Goal: Task Accomplishment & Management: Manage account settings

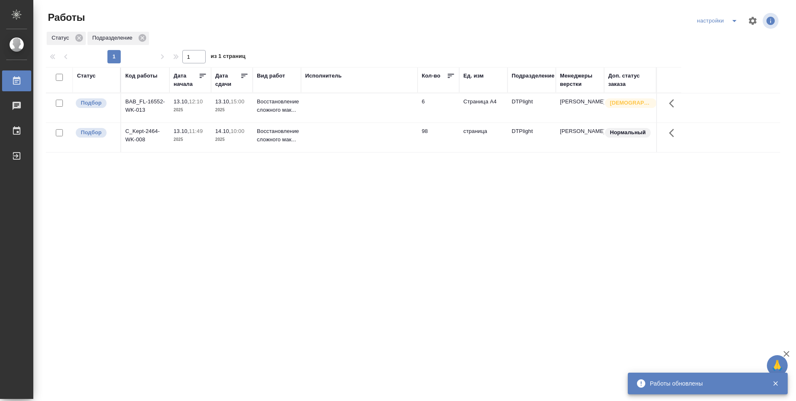
click at [327, 130] on td at bounding box center [359, 137] width 117 height 29
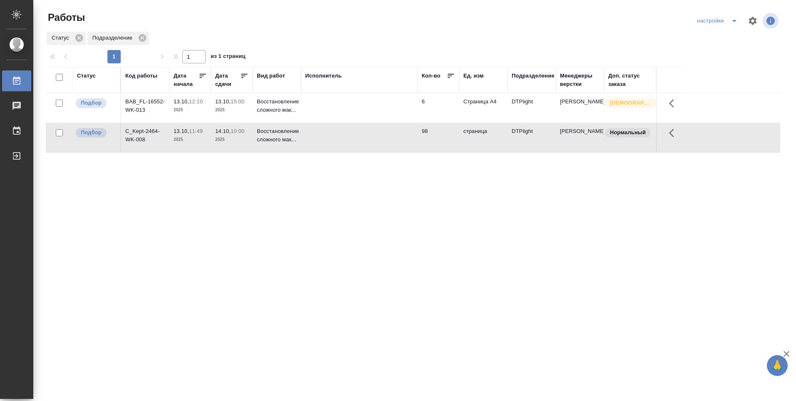
click at [318, 135] on td at bounding box center [359, 137] width 117 height 29
click at [317, 135] on td at bounding box center [359, 137] width 117 height 29
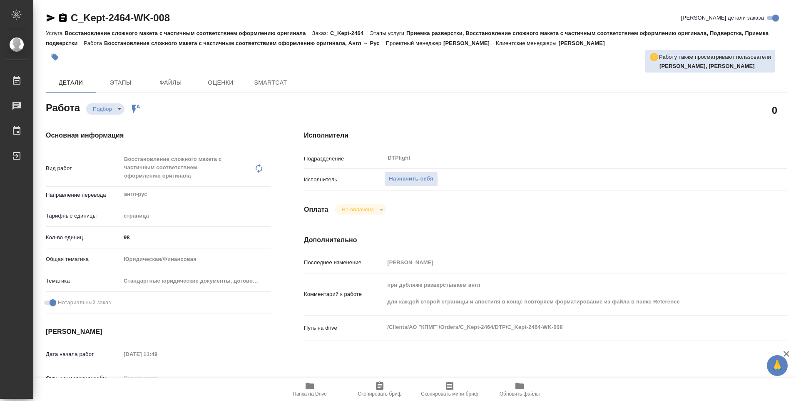
type textarea "x"
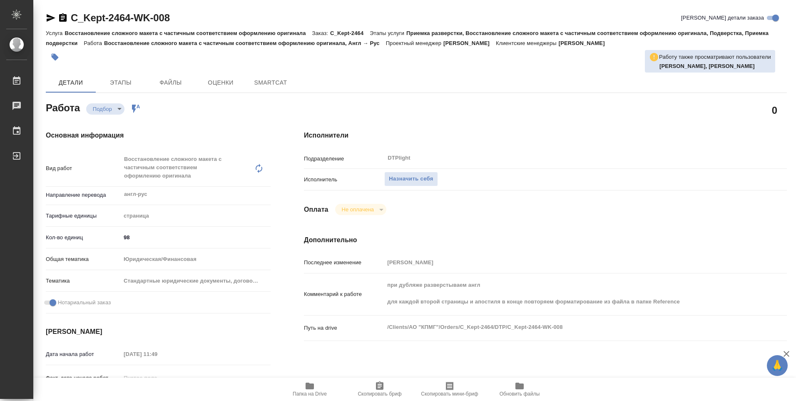
type textarea "x"
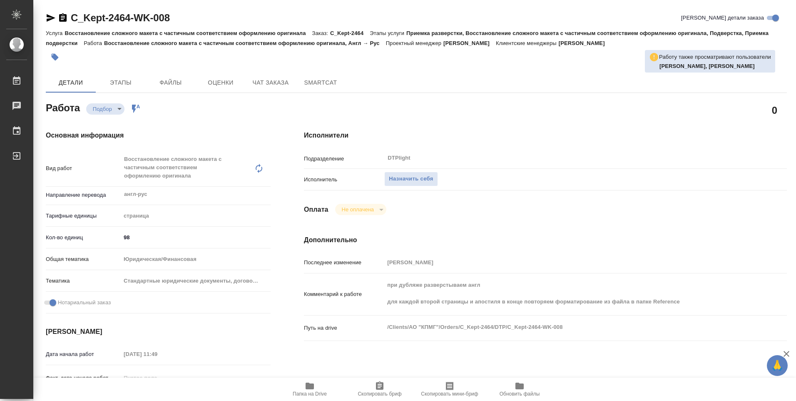
type textarea "x"
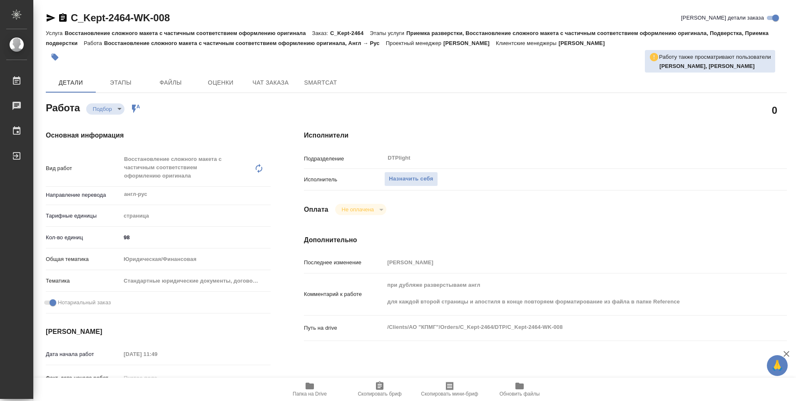
type textarea "x"
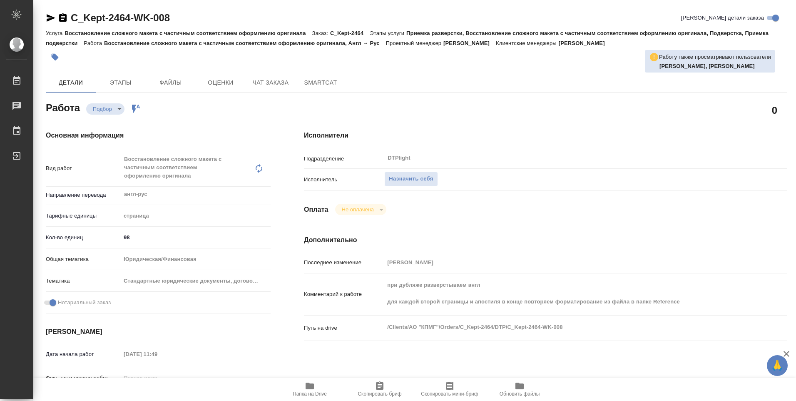
click at [317, 387] on span "Папка на Drive" at bounding box center [310, 389] width 60 height 16
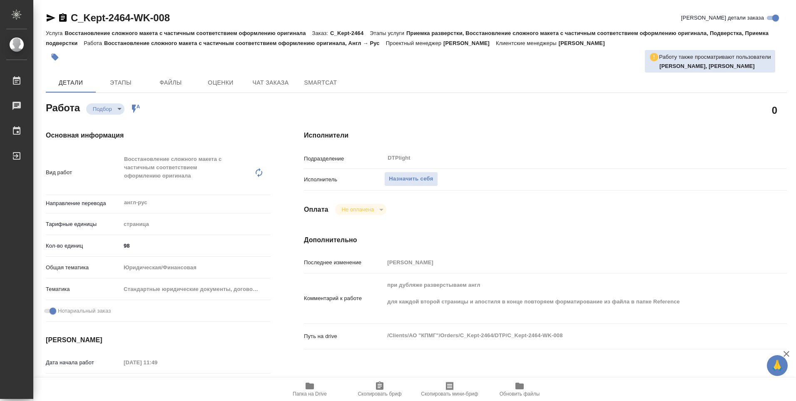
type textarea "x"
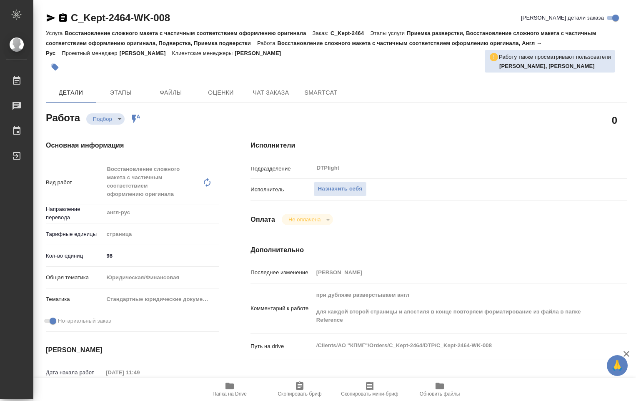
type textarea "x"
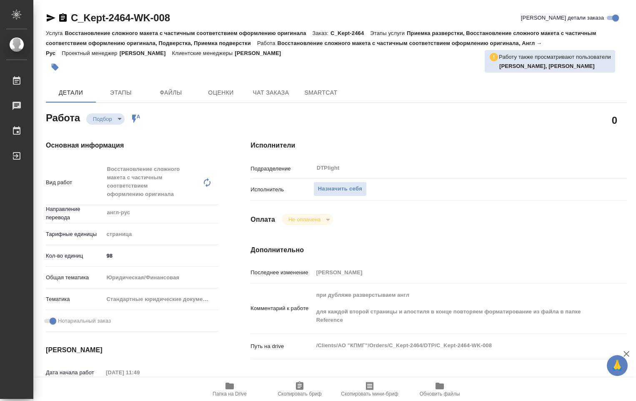
type textarea "x"
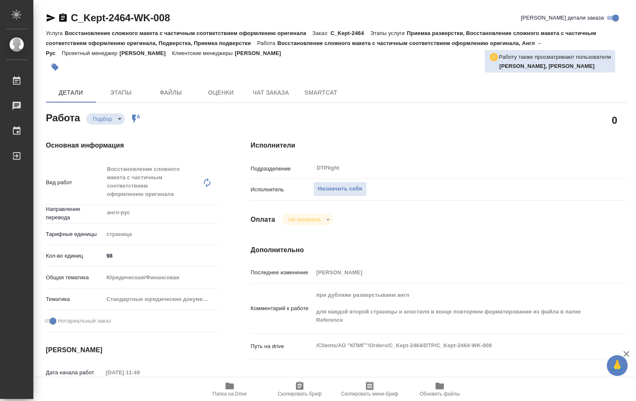
type textarea "x"
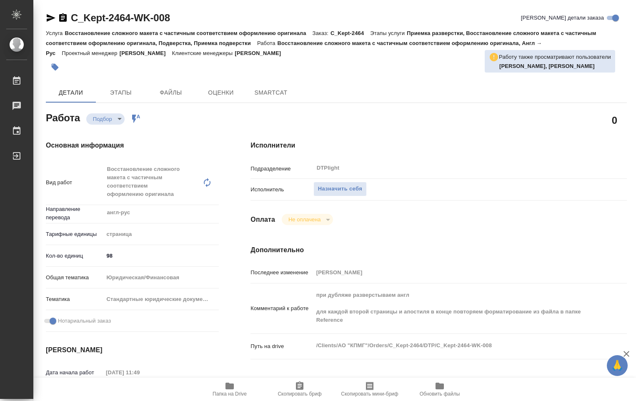
type textarea "x"
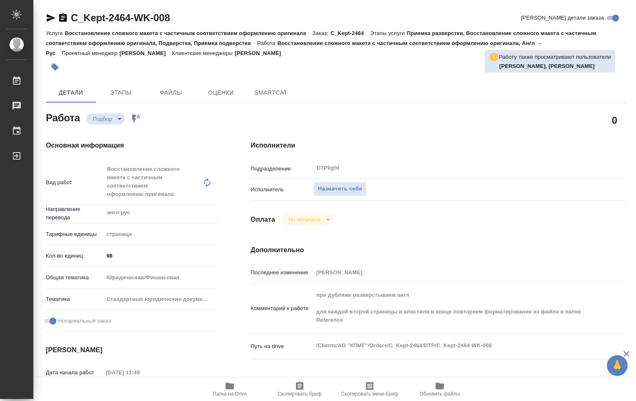
type textarea "x"
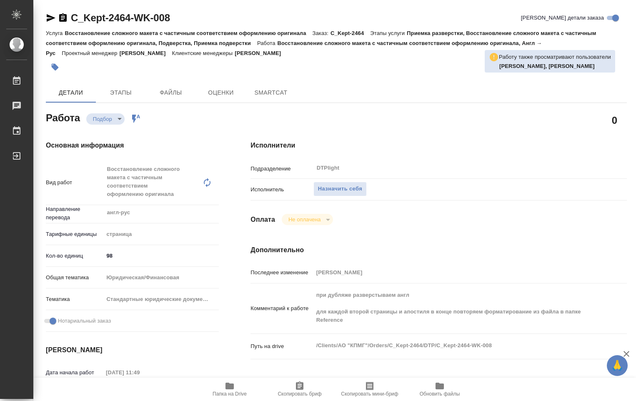
type textarea "x"
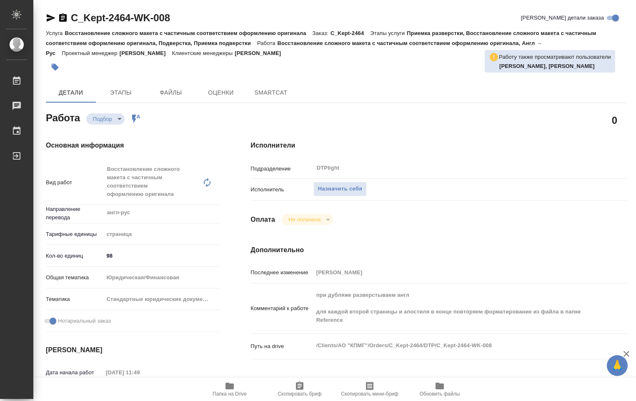
type textarea "x"
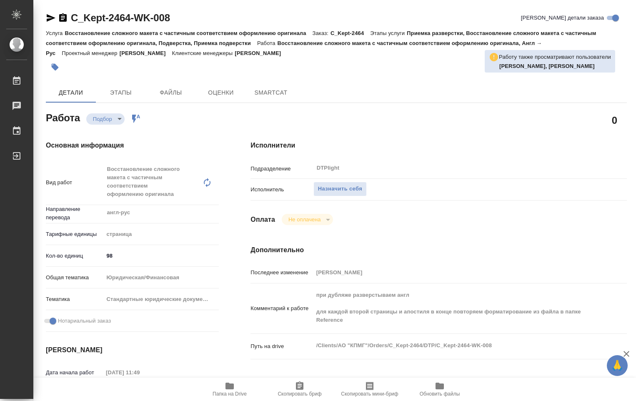
type textarea "x"
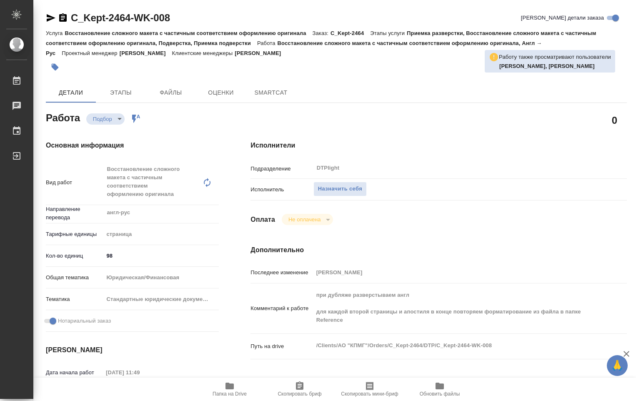
type textarea "x"
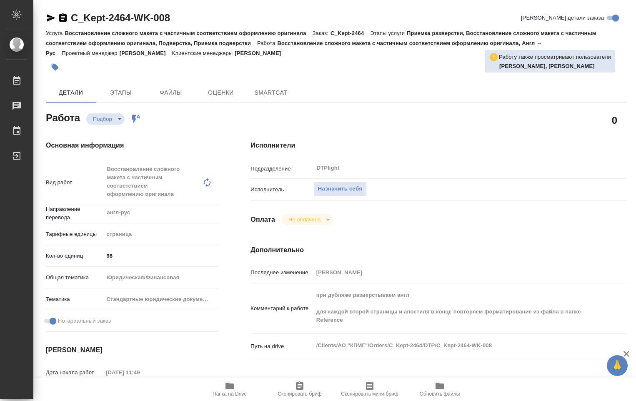
type textarea "x"
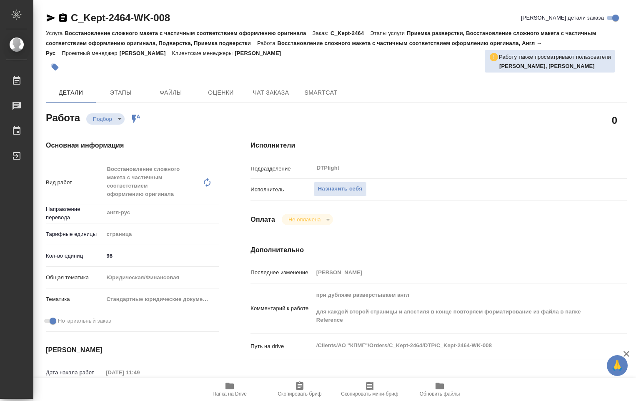
type textarea "x"
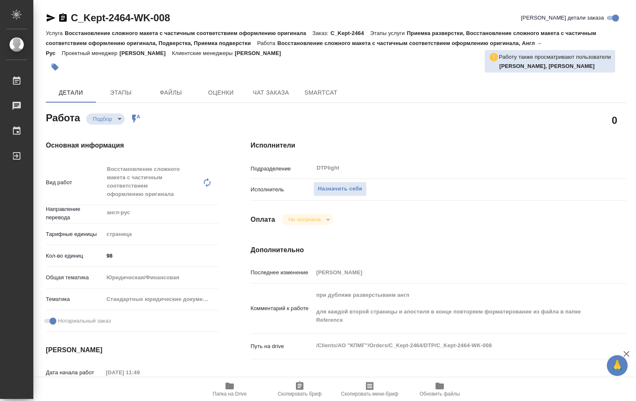
type textarea "x"
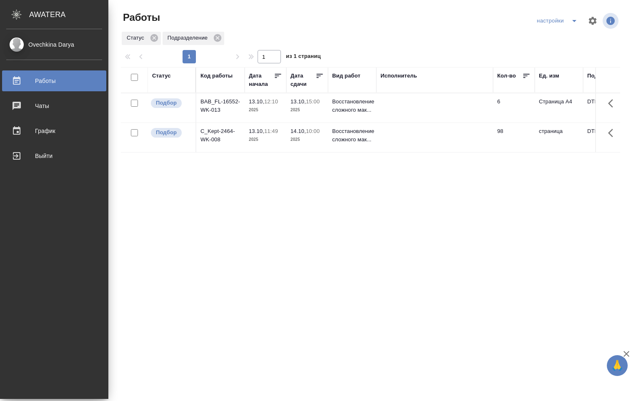
click at [24, 46] on div "Ovechkina Darya" at bounding box center [54, 44] width 96 height 9
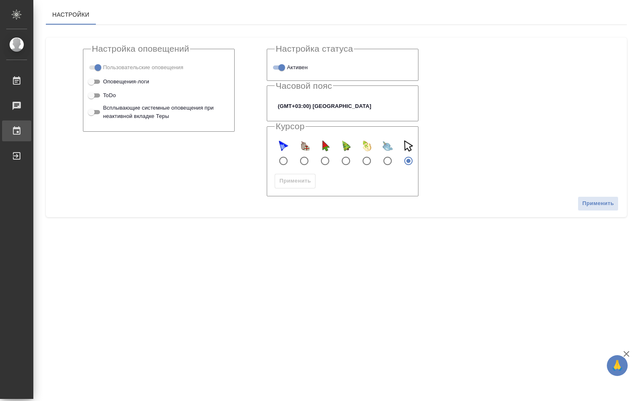
click at [17, 132] on div "График" at bounding box center [6, 131] width 21 height 12
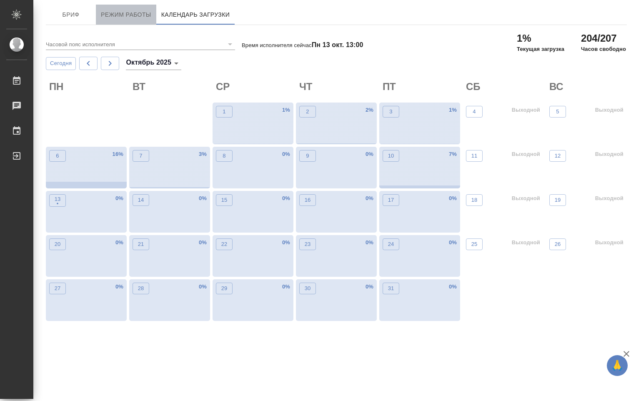
click at [128, 15] on span "Режим работы" at bounding box center [126, 15] width 50 height 10
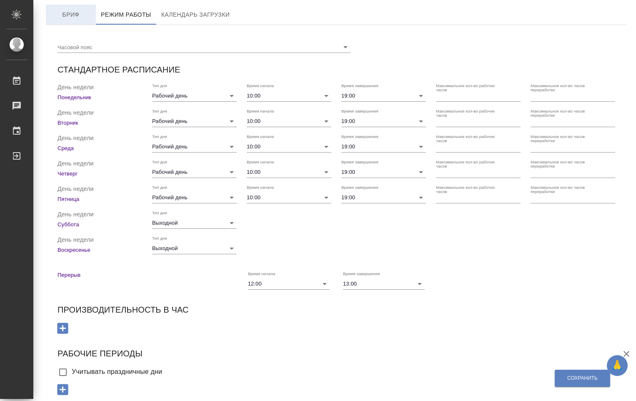
click at [77, 15] on span "Бриф" at bounding box center [71, 15] width 40 height 10
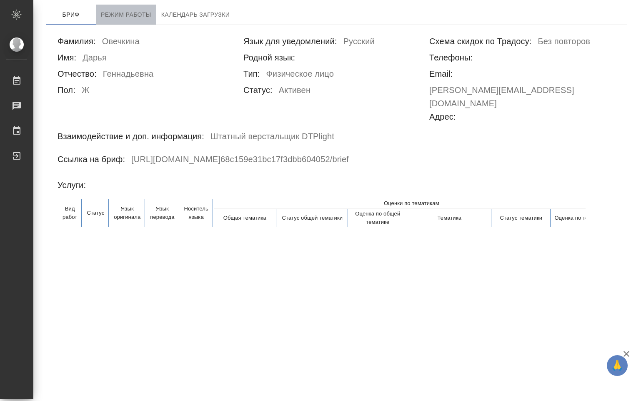
click at [127, 17] on span "Режим работы" at bounding box center [126, 15] width 50 height 10
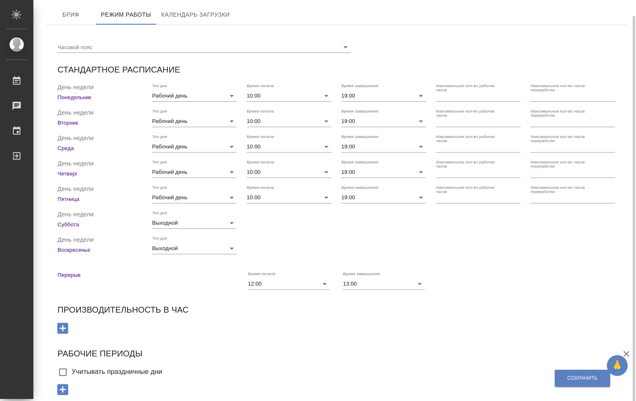
scroll to position [8, 0]
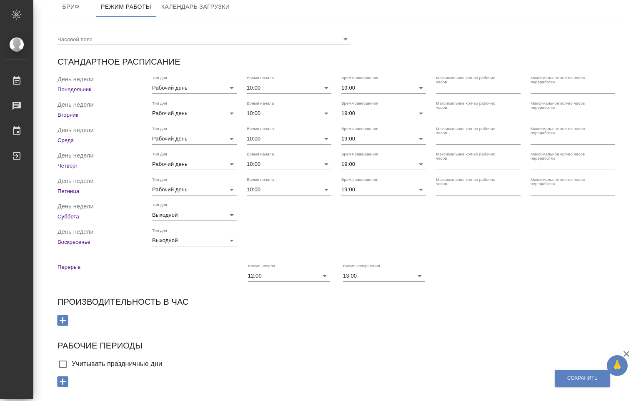
click at [65, 382] on icon "button" at bounding box center [62, 381] width 11 height 11
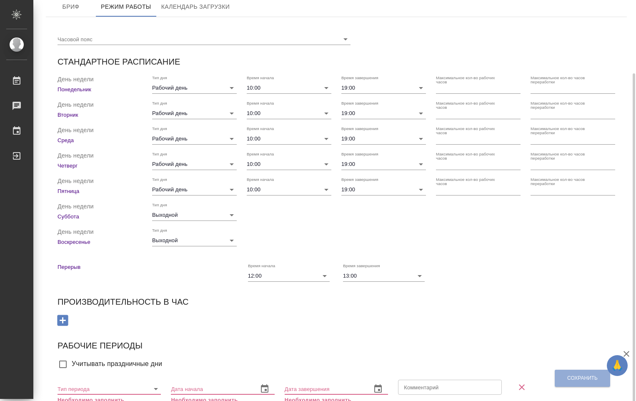
scroll to position [42, 0]
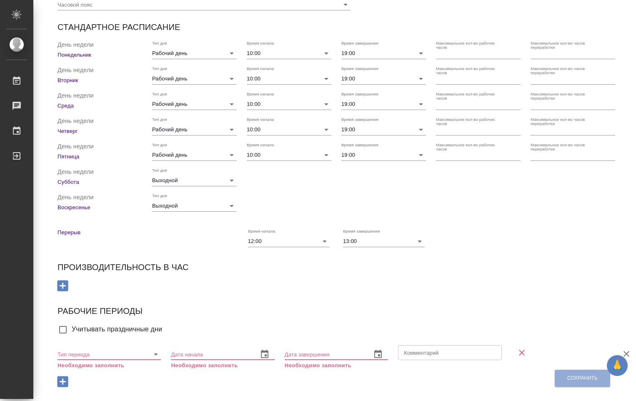
click at [61, 379] on icon "button" at bounding box center [62, 381] width 11 height 11
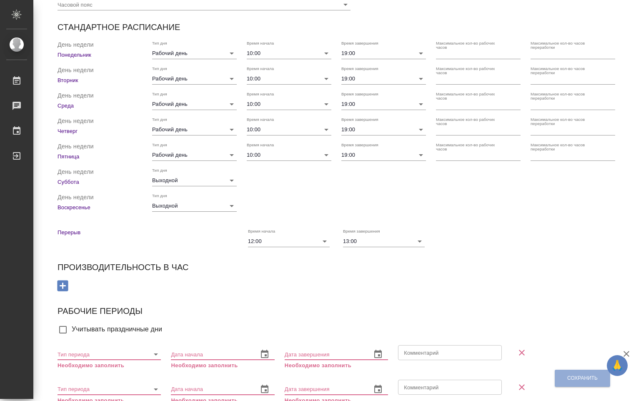
click at [516, 354] on icon "button" at bounding box center [521, 352] width 10 height 10
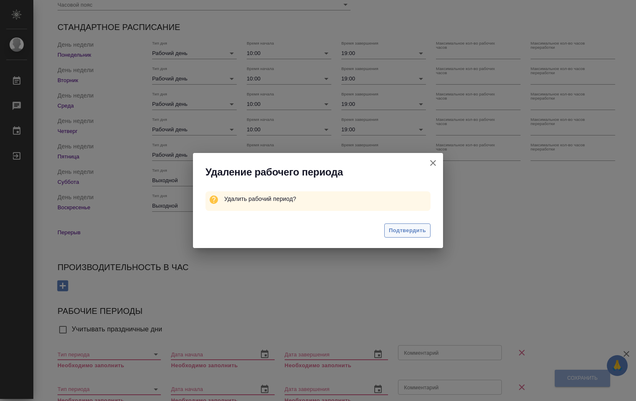
click at [424, 232] on span "Подтвердить" at bounding box center [407, 231] width 37 height 10
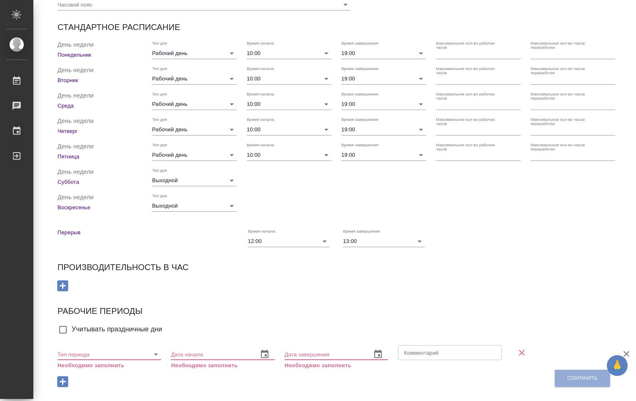
click at [516, 356] on icon "button" at bounding box center [521, 352] width 10 height 10
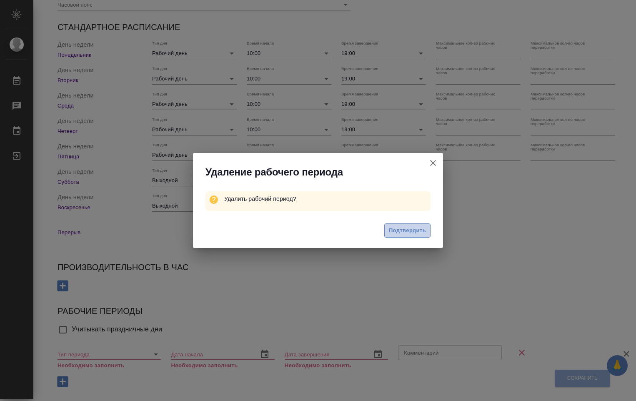
click at [400, 234] on span "Подтвердить" at bounding box center [407, 231] width 37 height 10
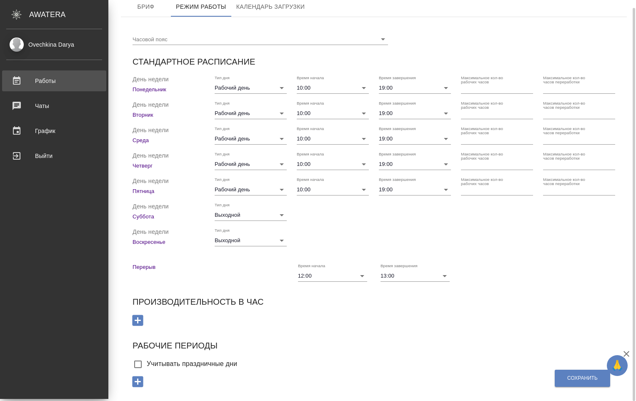
scroll to position [8, 0]
click at [23, 40] on div "Ovechkina Darya" at bounding box center [54, 44] width 96 height 9
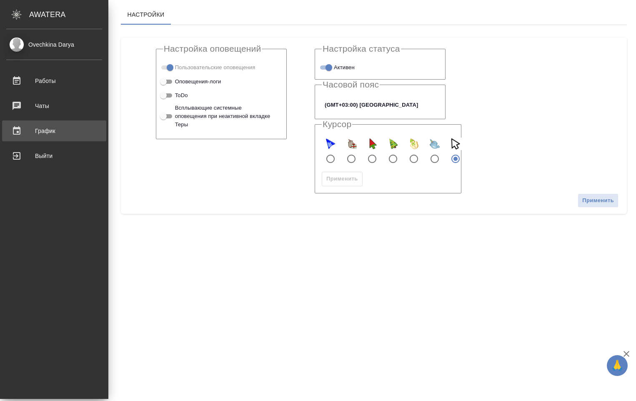
click at [30, 132] on div "График" at bounding box center [54, 131] width 96 height 12
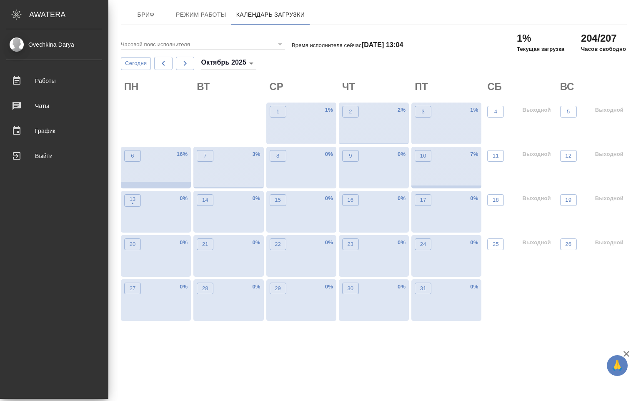
click at [22, 109] on div "Чаты" at bounding box center [54, 106] width 96 height 12
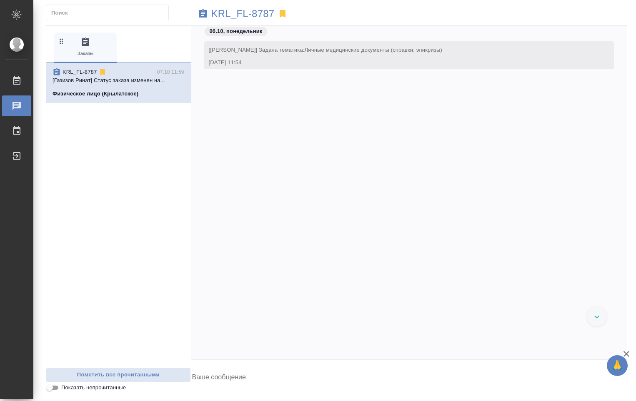
scroll to position [2434, 0]
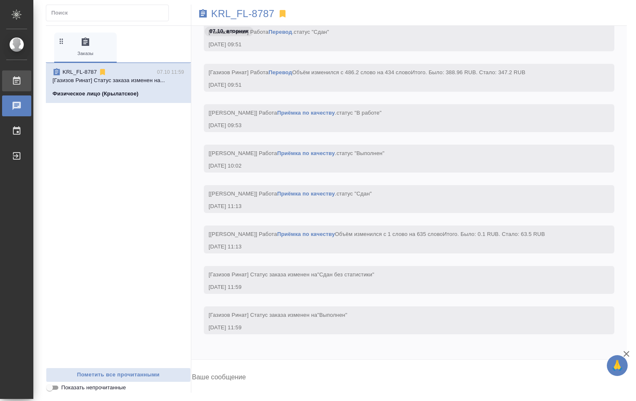
click at [17, 85] on div "Работы" at bounding box center [6, 81] width 21 height 12
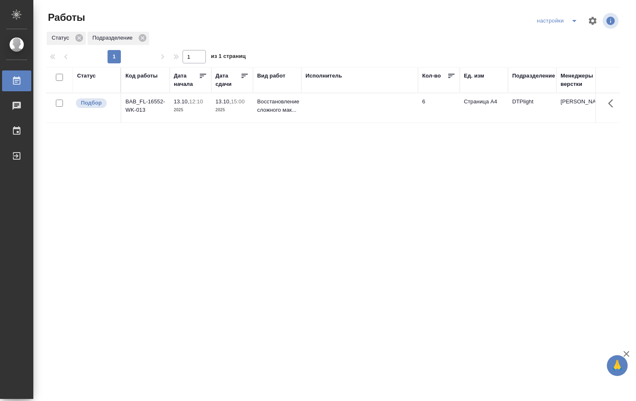
click at [405, 106] on td at bounding box center [359, 107] width 117 height 29
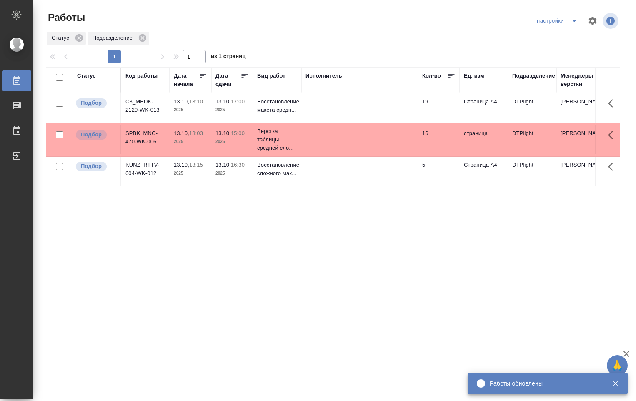
click at [319, 105] on td at bounding box center [359, 107] width 117 height 29
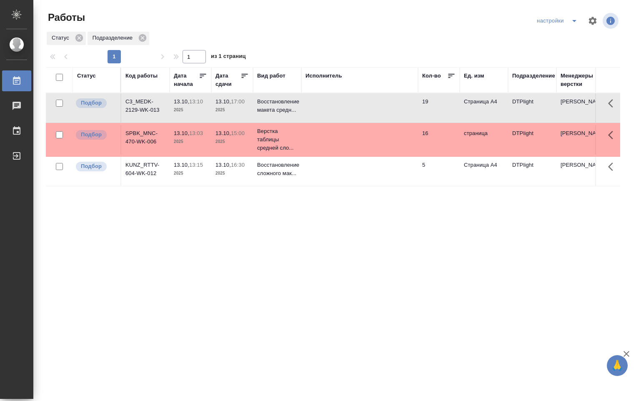
click at [315, 105] on td at bounding box center [359, 107] width 117 height 29
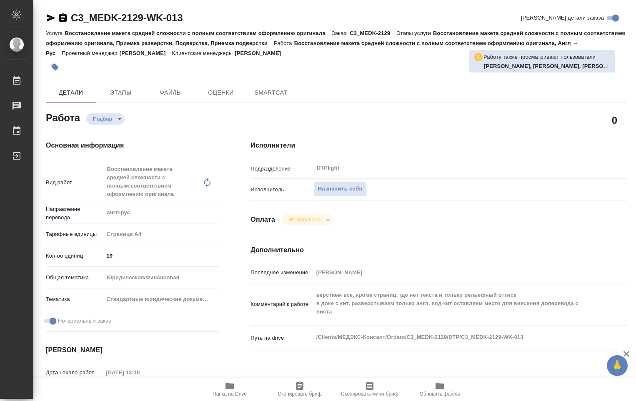
type textarea "x"
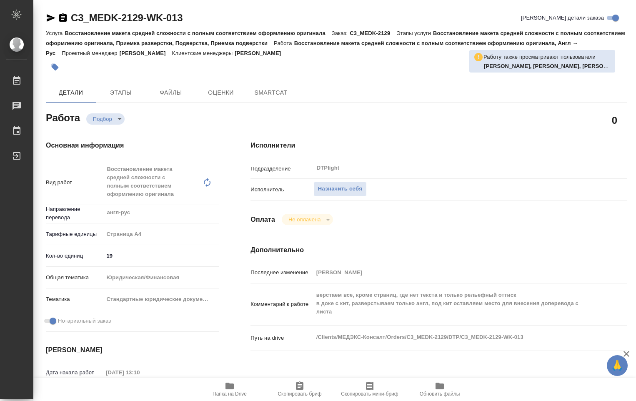
type textarea "x"
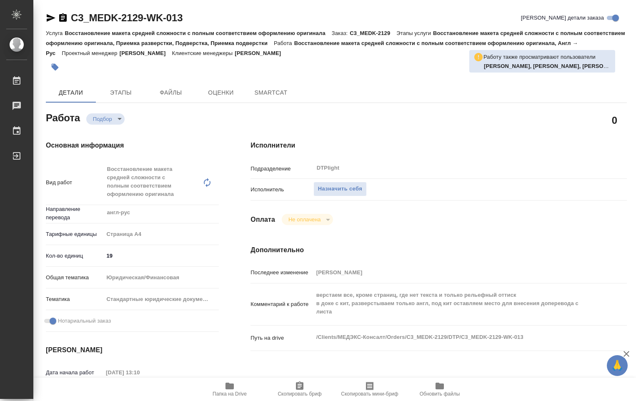
type textarea "x"
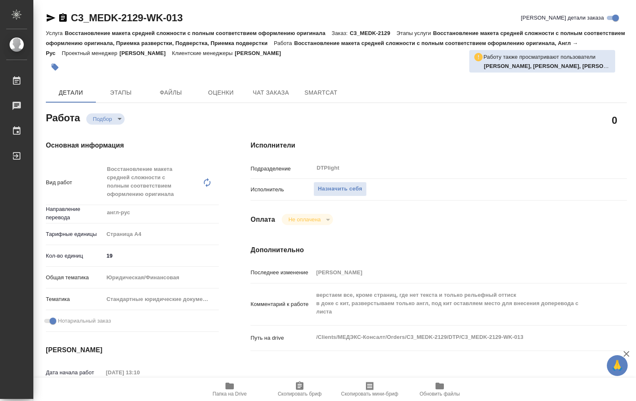
type textarea "x"
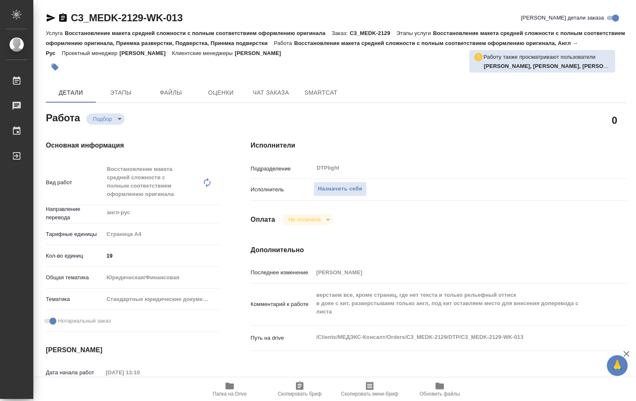
type textarea "x"
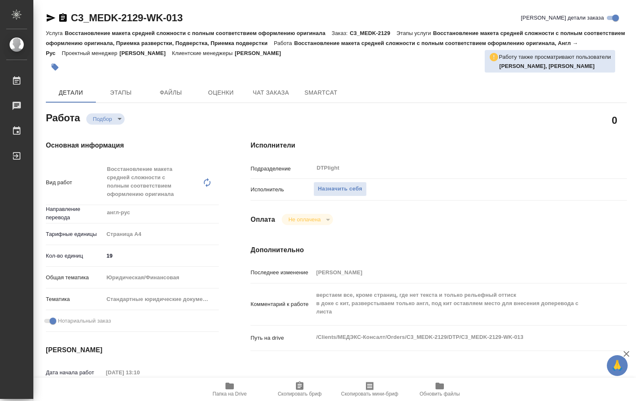
click at [232, 393] on span "Папка на Drive" at bounding box center [229, 394] width 34 height 6
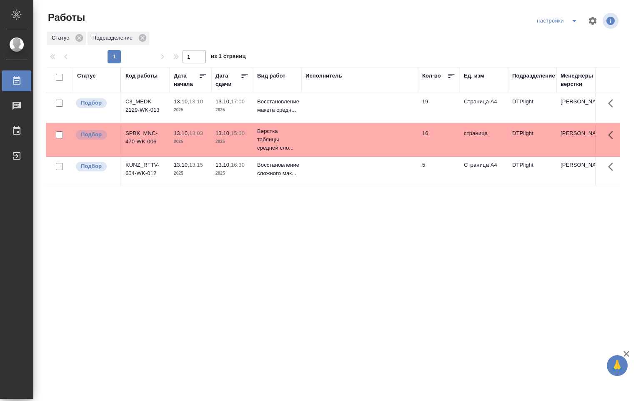
click at [376, 173] on td at bounding box center [359, 171] width 117 height 29
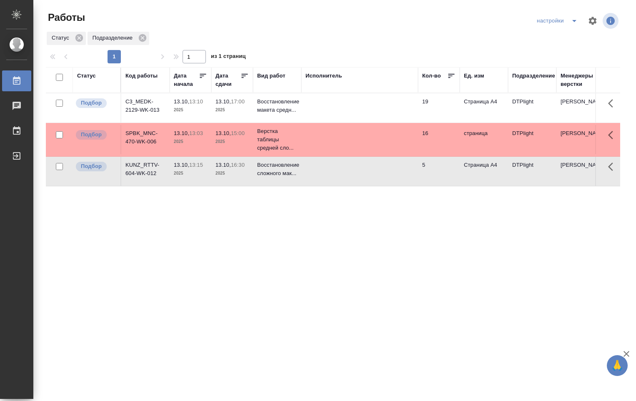
click at [370, 172] on td at bounding box center [359, 171] width 117 height 29
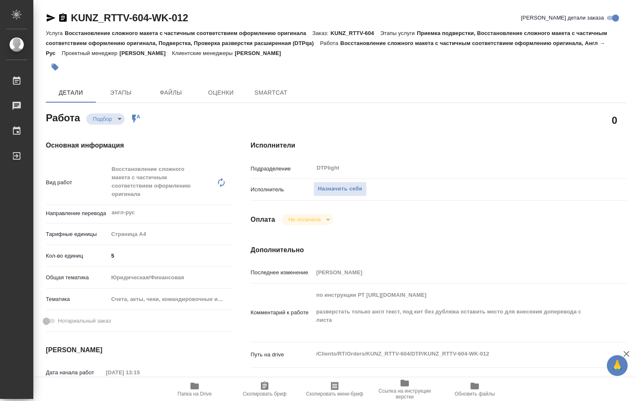
type textarea "x"
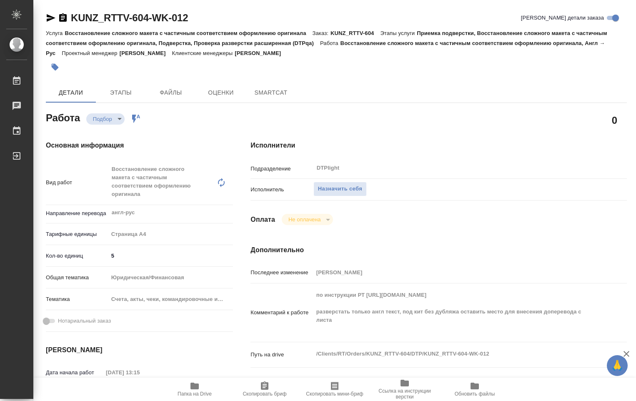
type textarea "x"
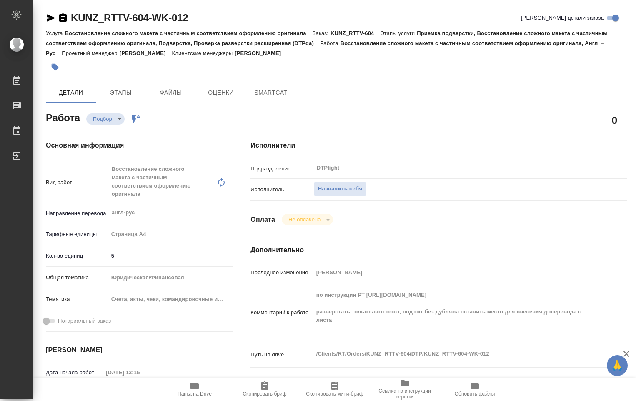
type textarea "x"
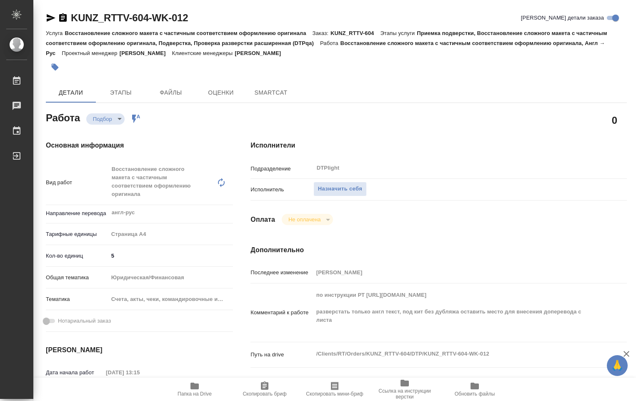
type textarea "x"
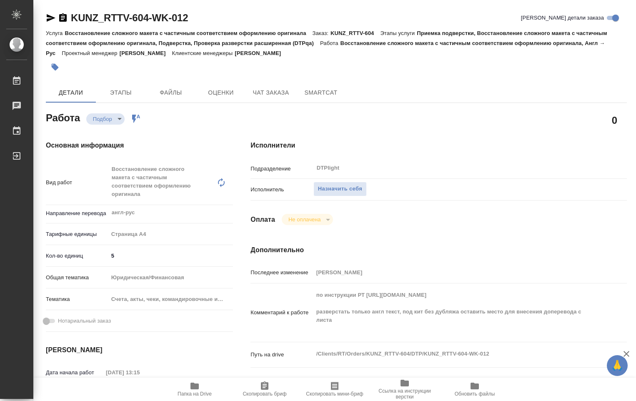
type textarea "x"
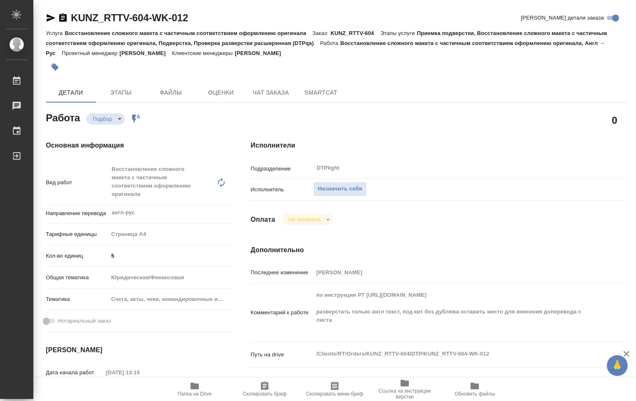
type textarea "x"
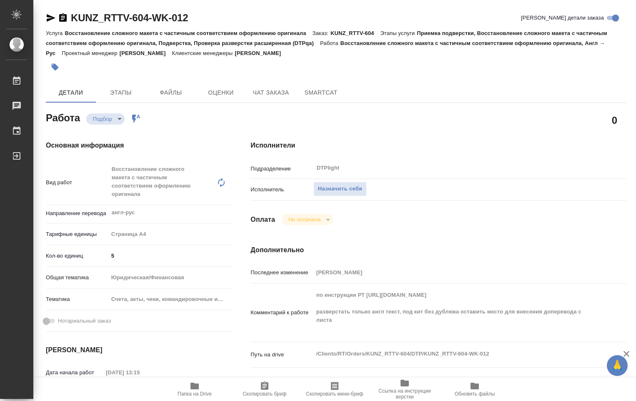
click at [195, 389] on icon "button" at bounding box center [195, 386] width 10 height 10
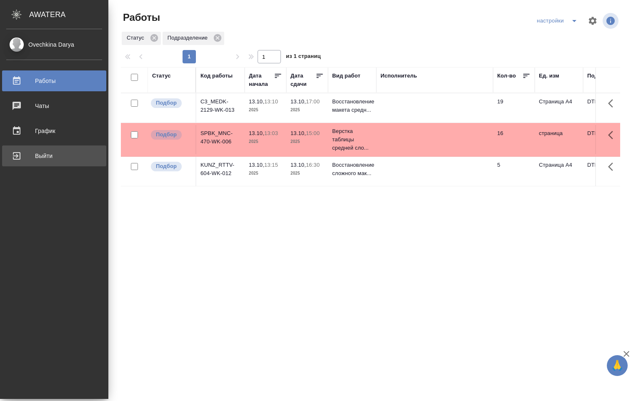
click at [13, 154] on div "Выйти" at bounding box center [54, 156] width 96 height 12
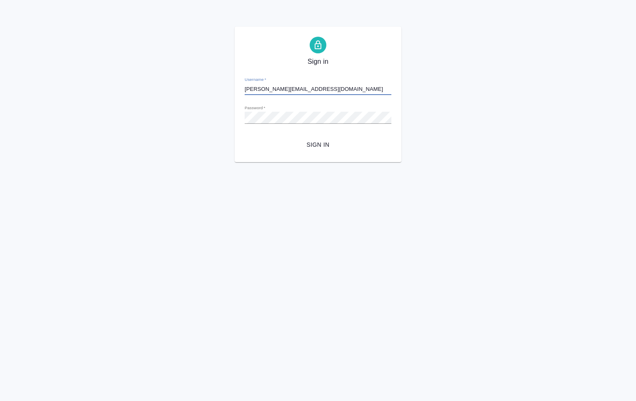
click at [269, 87] on input "[PERSON_NAME][EMAIL_ADDRESS][DOMAIN_NAME]" at bounding box center [318, 89] width 147 height 12
click at [237, 119] on div "Sign in Username   * d.ovechkina1@awatera.com Password   * urlPath   * / Sign in" at bounding box center [318, 94] width 167 height 135
drag, startPoint x: 274, startPoint y: 88, endPoint x: 282, endPoint y: 98, distance: 13.6
click at [274, 89] on input "[EMAIL_ADDRESS][DOMAIN_NAME]" at bounding box center [318, 89] width 147 height 12
type input "[PERSON_NAME][EMAIL_ADDRESS][DOMAIN_NAME]"
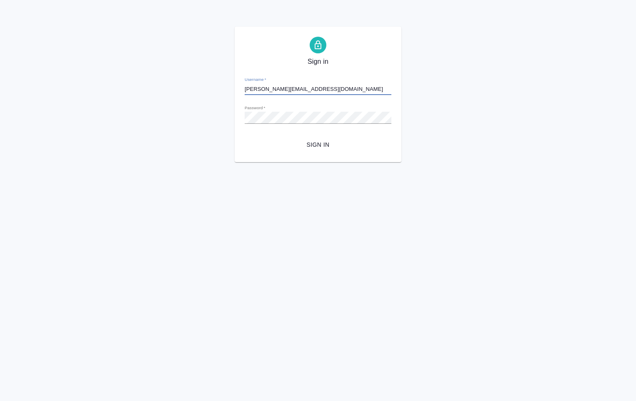
click at [321, 145] on span "Sign in" at bounding box center [317, 145] width 133 height 10
drag, startPoint x: 273, startPoint y: 88, endPoint x: 283, endPoint y: 96, distance: 12.4
click at [273, 89] on input "[PERSON_NAME][EMAIL_ADDRESS][DOMAIN_NAME]" at bounding box center [318, 89] width 147 height 12
type input "[EMAIL_ADDRESS][DOMAIN_NAME]"
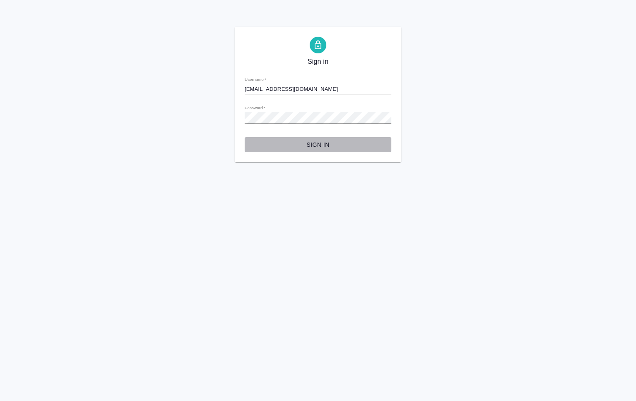
click at [315, 139] on button "Sign in" at bounding box center [318, 144] width 147 height 15
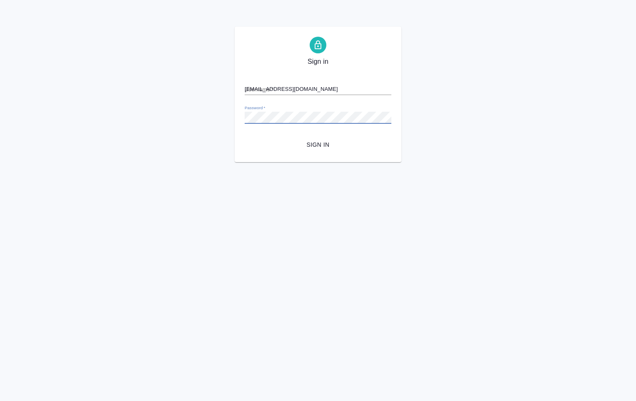
click at [275, 87] on input "[EMAIL_ADDRESS][DOMAIN_NAME]" at bounding box center [318, 89] width 147 height 12
type input "[PERSON_NAME][EMAIL_ADDRESS][DOMAIN_NAME]"
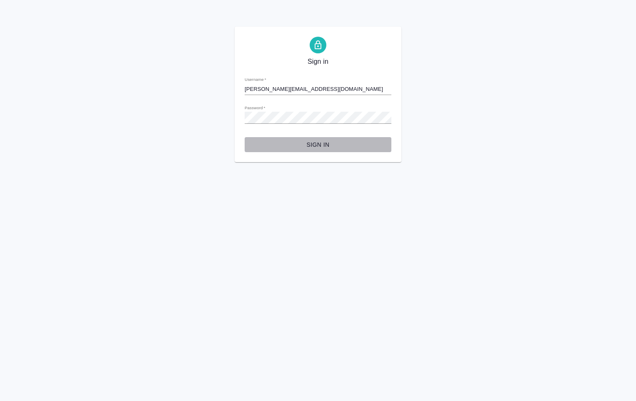
click at [311, 145] on span "Sign in" at bounding box center [317, 145] width 133 height 10
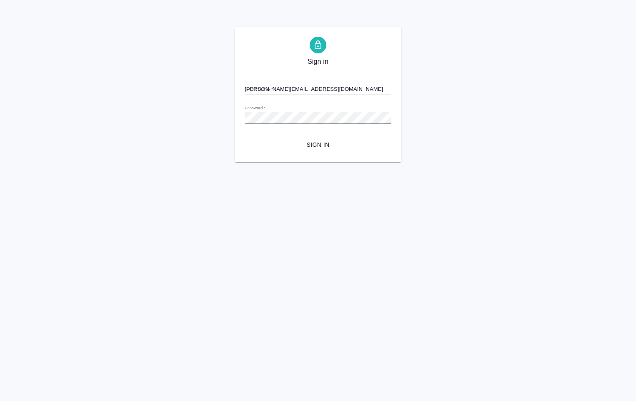
click at [275, 88] on input "[PERSON_NAME][EMAIL_ADDRESS][DOMAIN_NAME]" at bounding box center [318, 89] width 147 height 12
type input "d.ovechkina1@awatera.com"
click at [240, 117] on div "Sign in Username   * d.ovechkina1@awatera.com Password   * urlPath   * / Sign in" at bounding box center [318, 94] width 167 height 135
click at [319, 140] on span "Sign in" at bounding box center [317, 145] width 133 height 10
click at [295, 125] on form "Username   * [EMAIL_ADDRESS][DOMAIN_NAME] Password   * urlPath   * / Sign in" at bounding box center [318, 111] width 147 height 82
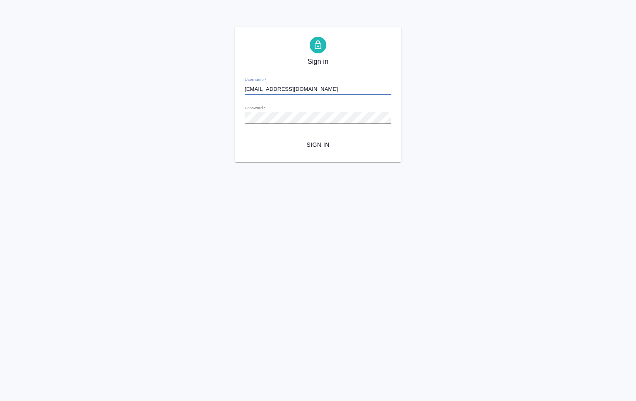
drag, startPoint x: 273, startPoint y: 88, endPoint x: 285, endPoint y: 106, distance: 21.6
click at [274, 90] on input "[EMAIL_ADDRESS][DOMAIN_NAME]" at bounding box center [318, 89] width 147 height 12
type input "[PERSON_NAME][EMAIL_ADDRESS][DOMAIN_NAME]"
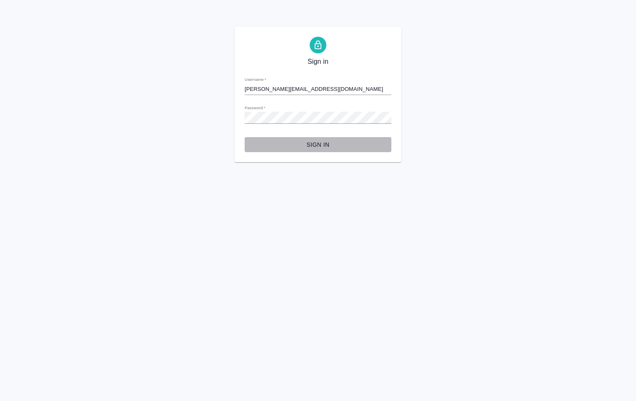
click at [320, 144] on span "Sign in" at bounding box center [317, 145] width 133 height 10
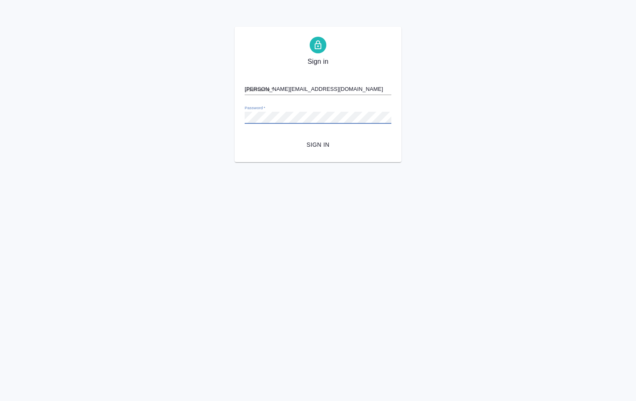
click at [233, 116] on div "Sign in Username   * [PERSON_NAME][EMAIL_ADDRESS][DOMAIN_NAME] Password   * url…" at bounding box center [318, 94] width 636 height 135
click at [337, 140] on span "Sign in" at bounding box center [317, 145] width 133 height 10
